Goal: Download file/media

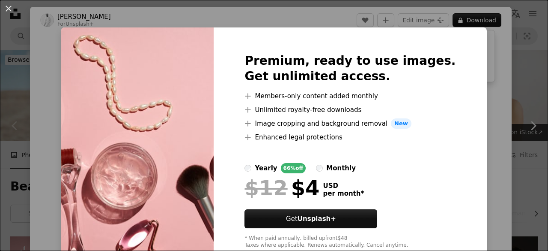
scroll to position [214, 0]
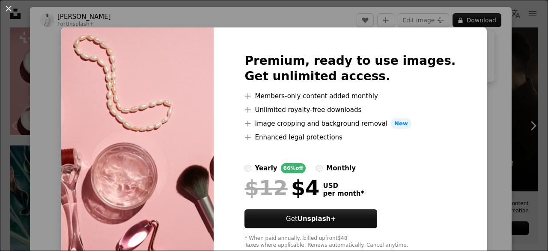
click at [0, 105] on div "An X shape Premium, ready to use images. Get unlimited access. A plus sign Memb…" at bounding box center [274, 125] width 548 height 251
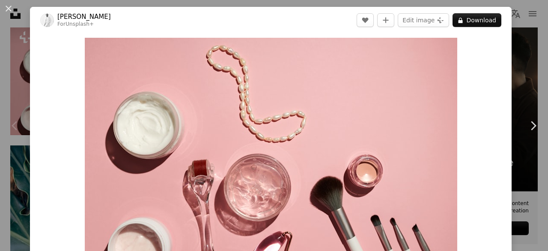
click at [67, 121] on div "Zoom in" at bounding box center [271, 161] width 482 height 257
click at [14, 9] on button "An X shape" at bounding box center [8, 8] width 10 height 10
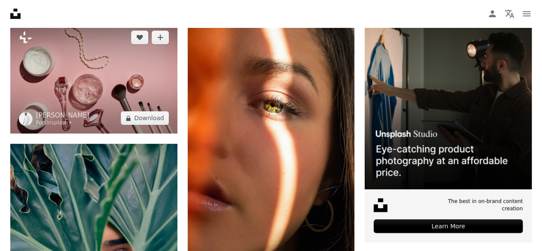
click at [102, 96] on img at bounding box center [93, 77] width 167 height 111
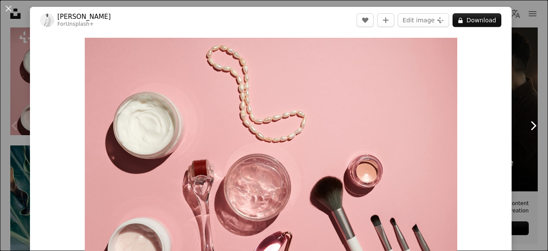
click at [530, 131] on icon "Chevron right" at bounding box center [534, 126] width 14 height 14
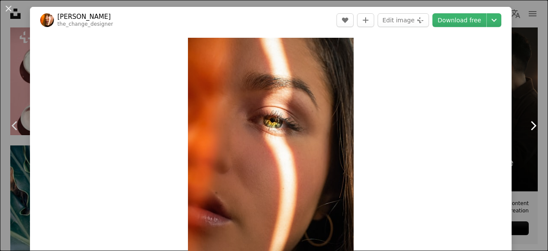
click at [530, 131] on icon "Chevron right" at bounding box center [534, 126] width 14 height 14
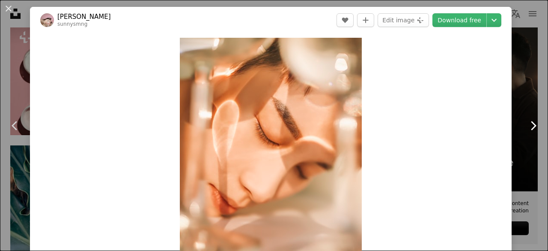
click at [530, 131] on icon "Chevron right" at bounding box center [534, 126] width 14 height 14
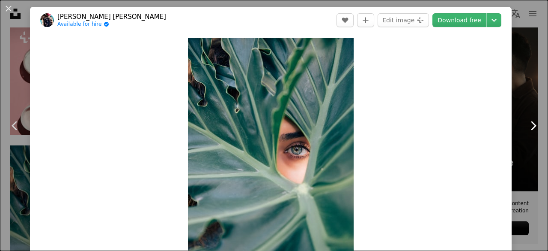
click at [529, 131] on icon "Chevron right" at bounding box center [534, 126] width 14 height 14
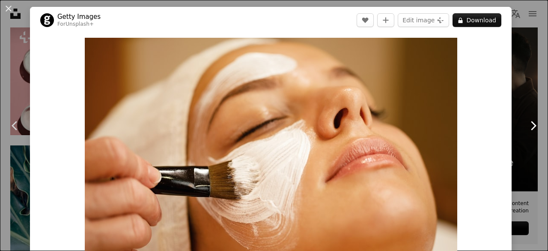
click at [529, 131] on icon "Chevron right" at bounding box center [534, 126] width 14 height 14
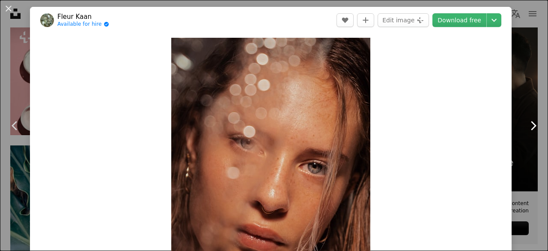
click at [529, 131] on icon "Chevron right" at bounding box center [534, 126] width 14 height 14
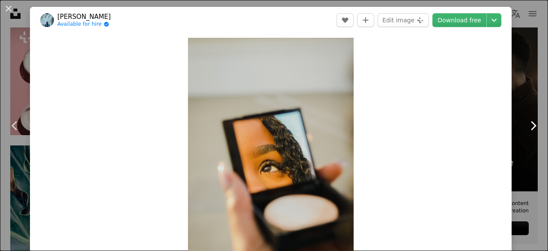
click at [529, 131] on icon "Chevron right" at bounding box center [534, 126] width 14 height 14
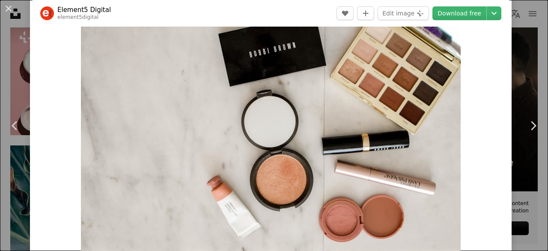
scroll to position [43, 0]
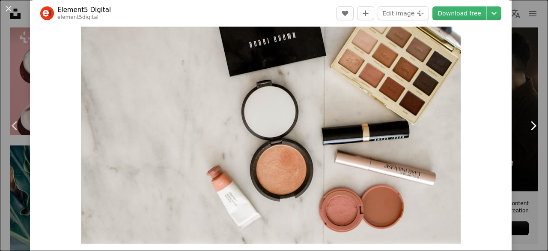
click at [527, 120] on icon "Chevron right" at bounding box center [534, 126] width 14 height 14
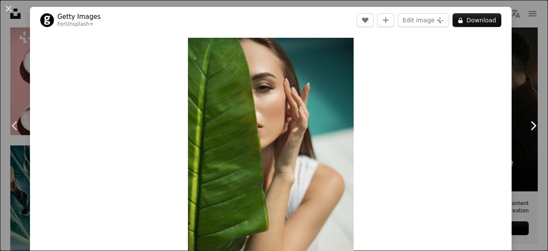
click at [527, 120] on icon "Chevron right" at bounding box center [534, 126] width 14 height 14
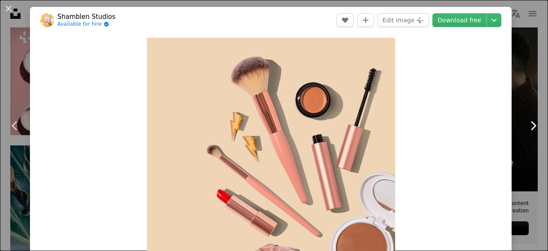
click at [527, 120] on icon "Chevron right" at bounding box center [534, 126] width 14 height 14
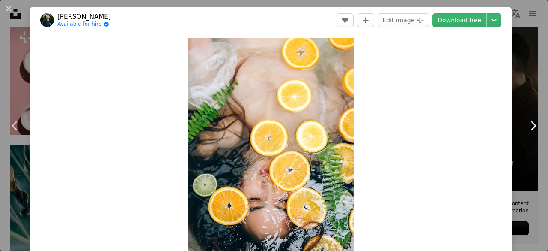
click at [527, 120] on icon "Chevron right" at bounding box center [534, 126] width 14 height 14
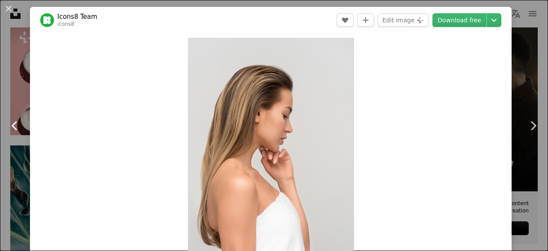
click at [20, 122] on icon "Chevron left" at bounding box center [15, 126] width 14 height 14
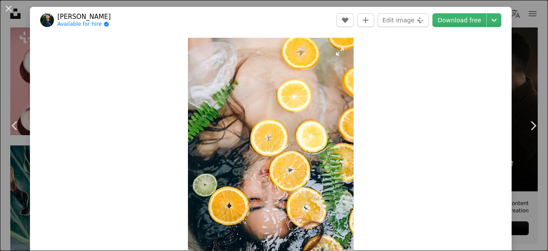
scroll to position [43, 0]
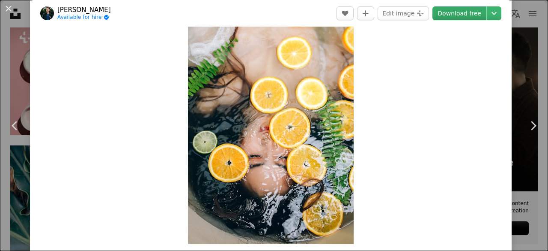
click at [450, 16] on link "Download free" at bounding box center [460, 13] width 54 height 14
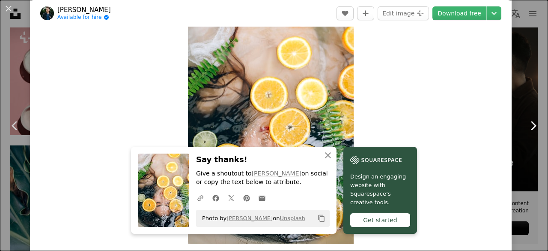
click at [531, 127] on icon at bounding box center [534, 125] width 6 height 9
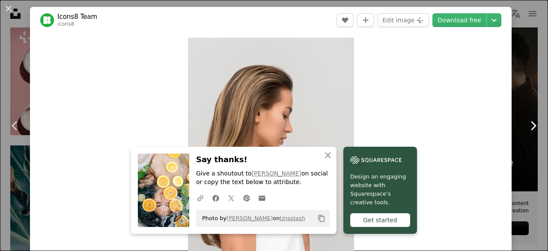
click at [531, 127] on icon at bounding box center [534, 125] width 6 height 9
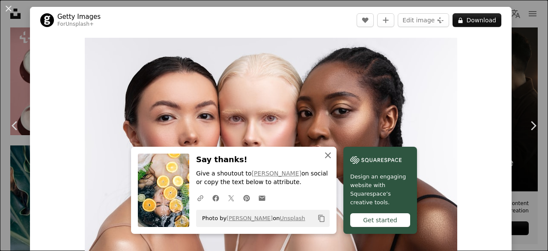
click at [323, 153] on icon "An X shape" at bounding box center [328, 155] width 10 height 10
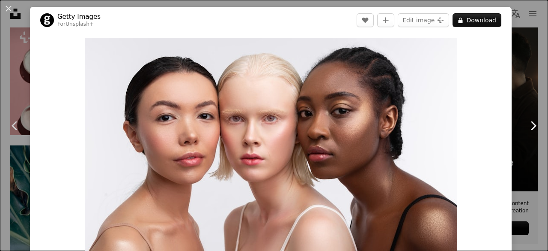
click at [527, 127] on icon "Chevron right" at bounding box center [534, 126] width 14 height 14
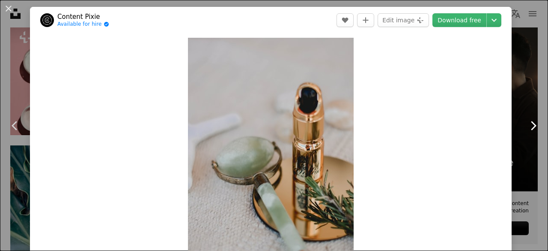
click at [527, 127] on icon "Chevron right" at bounding box center [534, 126] width 14 height 14
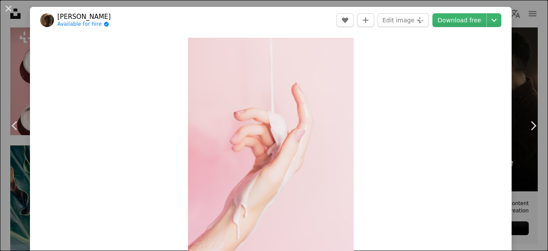
click at [517, 45] on div "An X shape Chevron left Chevron right [PERSON_NAME] Available for hire A checkm…" at bounding box center [274, 125] width 548 height 251
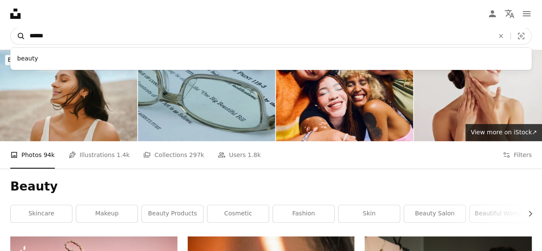
drag, startPoint x: 58, startPoint y: 32, endPoint x: 14, endPoint y: 37, distance: 44.0
click at [14, 37] on form "A magnifying glass ****** beauty An X shape Visual search" at bounding box center [270, 35] width 521 height 17
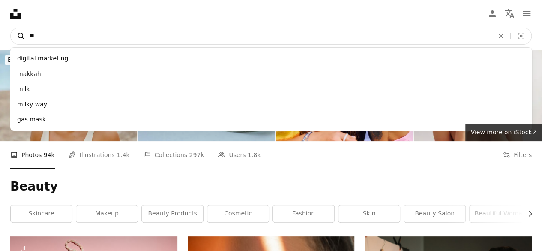
type input "*"
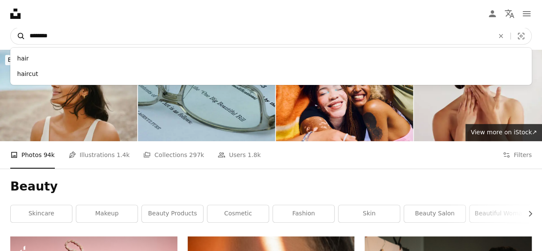
type input "********"
click at [11, 28] on button "A magnifying glass" at bounding box center [18, 36] width 15 height 16
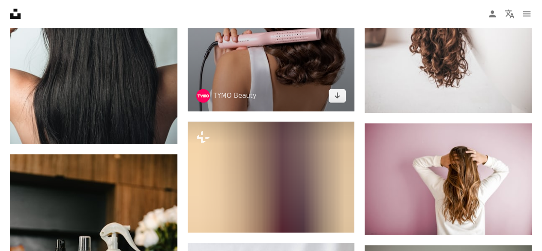
scroll to position [600, 0]
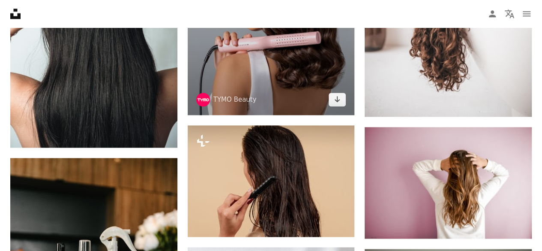
click at [267, 88] on img at bounding box center [271, 16] width 167 height 198
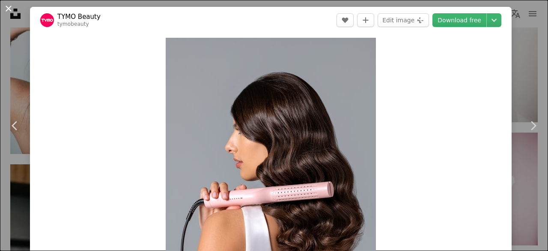
click at [13, 8] on button "An X shape" at bounding box center [8, 8] width 10 height 10
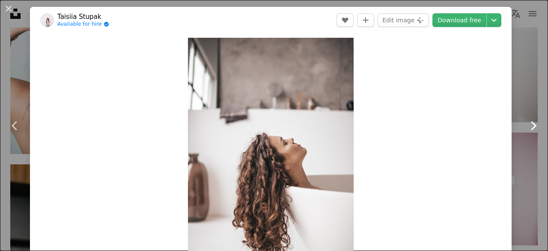
click at [534, 130] on link "Chevron right" at bounding box center [533, 125] width 30 height 82
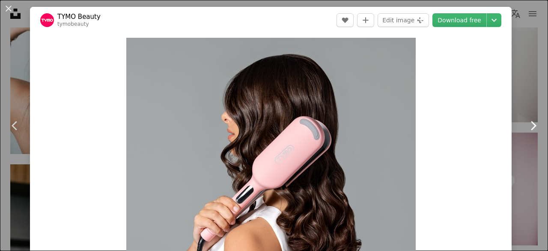
click at [534, 130] on link "Chevron right" at bounding box center [533, 125] width 30 height 82
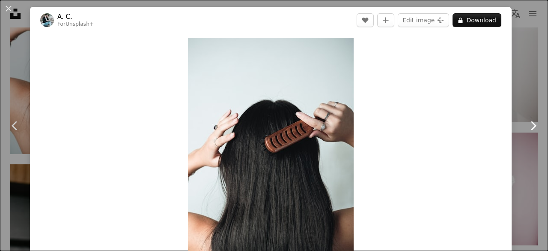
click at [534, 130] on link "Chevron right" at bounding box center [533, 125] width 30 height 82
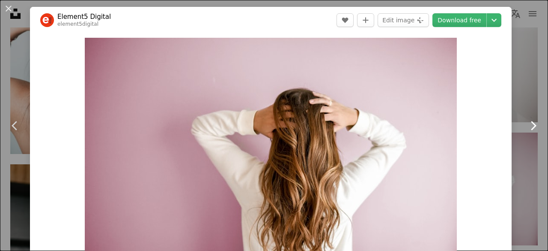
click at [534, 130] on link "Chevron right" at bounding box center [533, 125] width 30 height 82
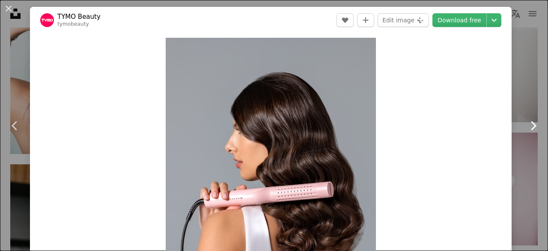
click at [534, 130] on link "Chevron right" at bounding box center [533, 125] width 30 height 82
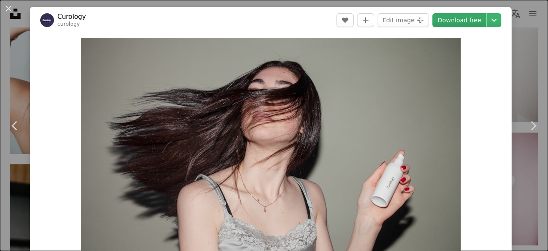
click at [452, 14] on link "Download free" at bounding box center [460, 20] width 54 height 14
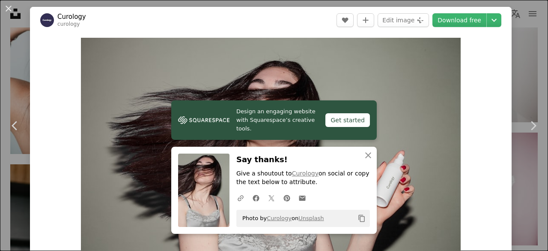
click at [7, 11] on button "An X shape" at bounding box center [8, 8] width 10 height 10
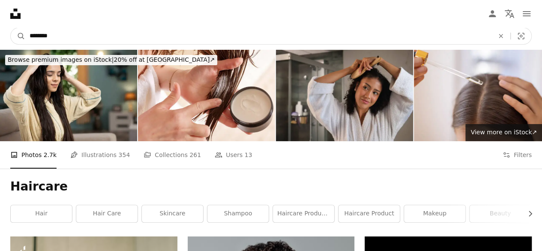
click at [111, 33] on input "********" at bounding box center [258, 36] width 466 height 16
type input "*"
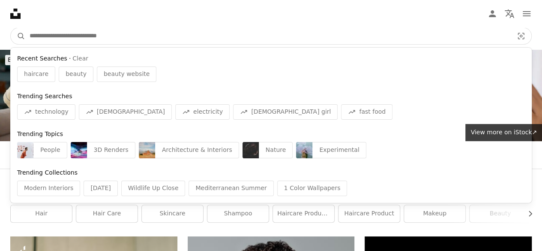
type input "*"
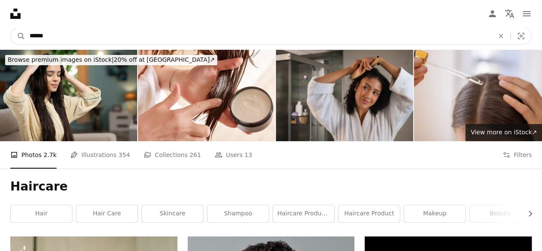
type input "******"
click at [11, 28] on button "A magnifying glass" at bounding box center [18, 36] width 15 height 16
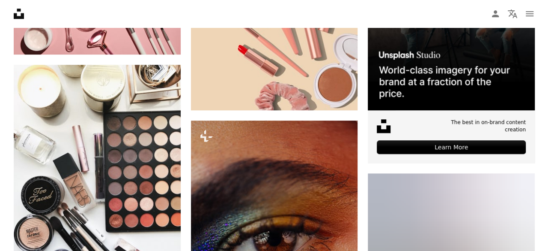
scroll to position [343, 0]
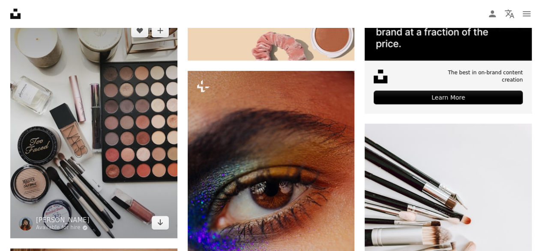
click at [53, 89] on img at bounding box center [93, 126] width 167 height 222
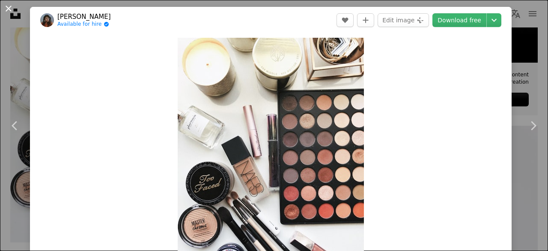
click at [7, 12] on button "An X shape" at bounding box center [8, 8] width 10 height 10
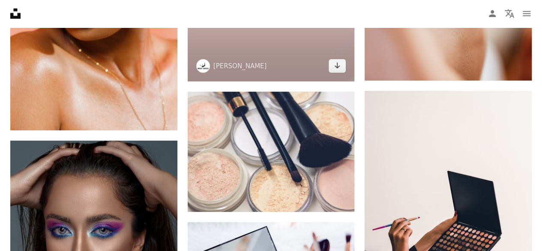
scroll to position [1071, 0]
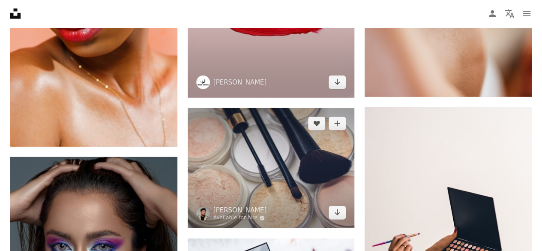
click at [264, 159] on img at bounding box center [271, 168] width 167 height 120
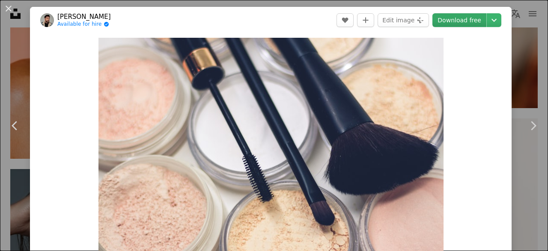
click at [438, 24] on link "Download free" at bounding box center [460, 20] width 54 height 14
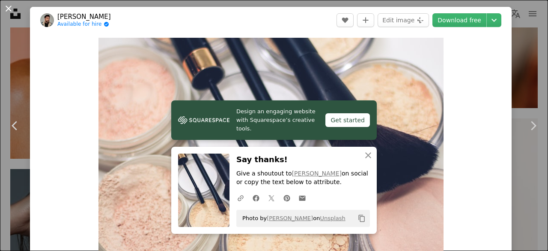
click at [9, 12] on button "An X shape" at bounding box center [8, 8] width 10 height 10
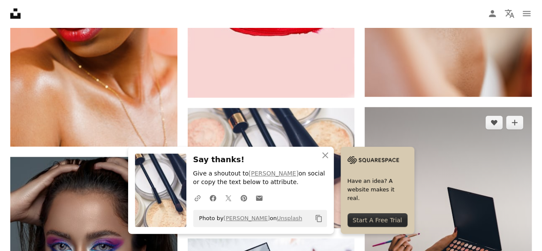
click at [432, 118] on img at bounding box center [448, 218] width 167 height 222
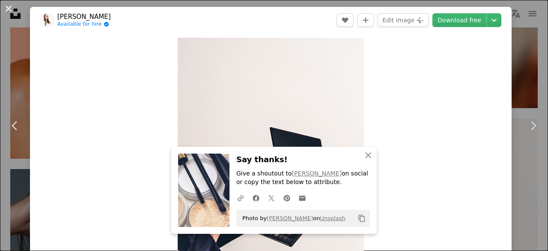
click at [7, 7] on button "An X shape" at bounding box center [8, 8] width 10 height 10
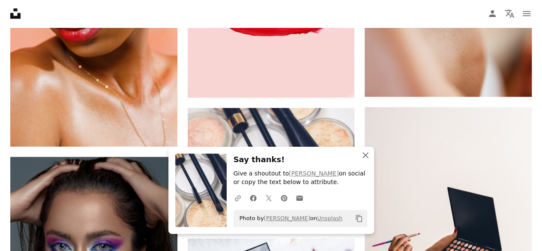
click at [371, 155] on button "An X shape Close" at bounding box center [365, 155] width 17 height 17
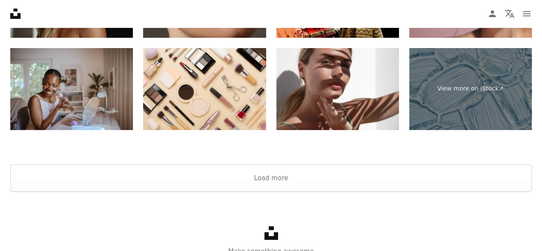
scroll to position [3257, 0]
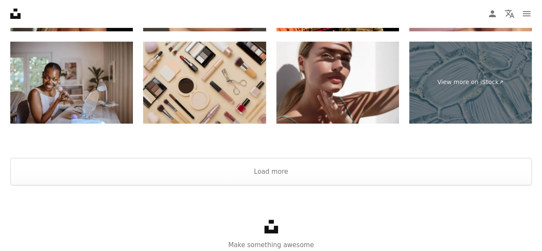
click at [190, 63] on img at bounding box center [204, 83] width 123 height 82
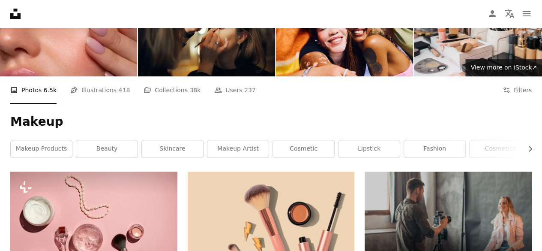
scroll to position [0, 0]
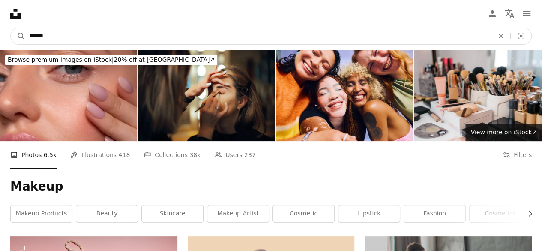
drag, startPoint x: 83, startPoint y: 35, endPoint x: 0, endPoint y: 57, distance: 85.7
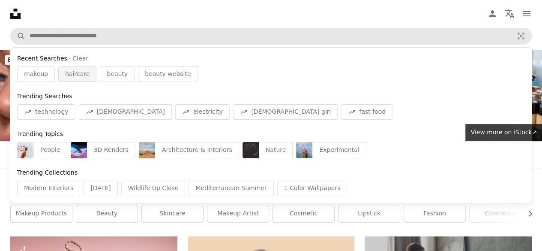
click at [82, 74] on span "haircare" at bounding box center [77, 74] width 24 height 9
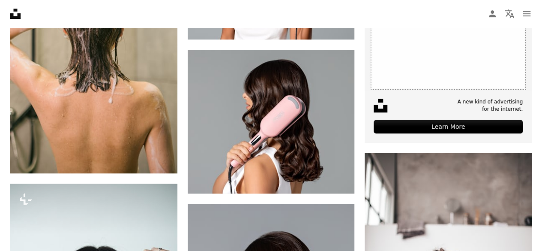
scroll to position [99, 0]
